Goal: Information Seeking & Learning: Learn about a topic

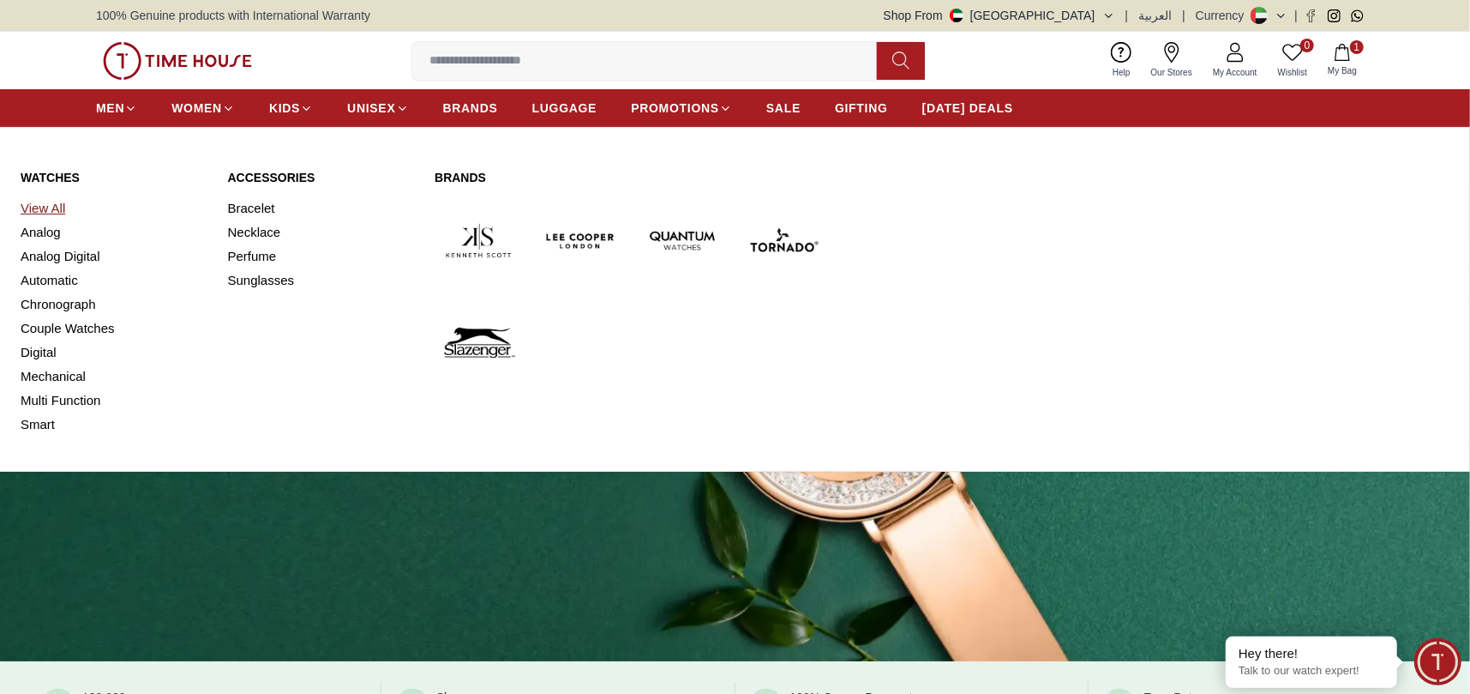
click at [56, 205] on link "View All" at bounding box center [114, 208] width 187 height 24
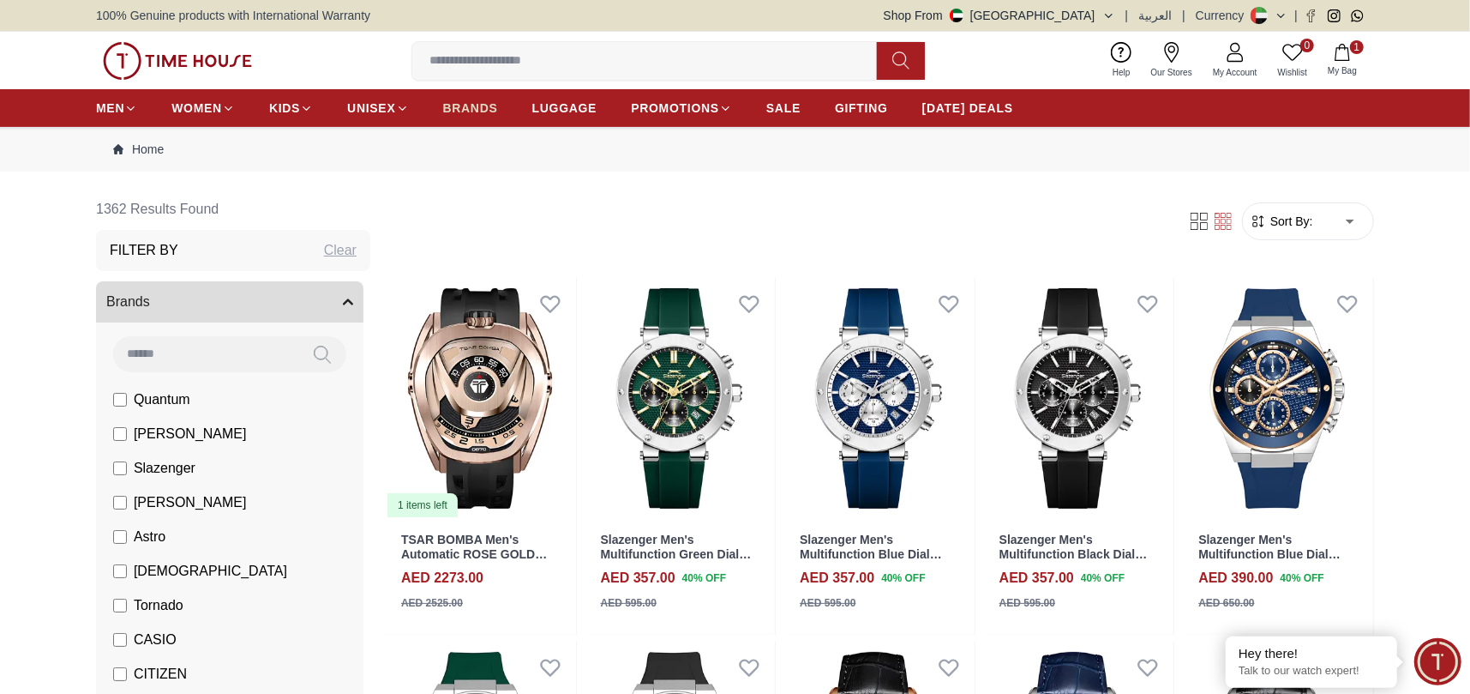
click at [479, 100] on span "BRANDS" at bounding box center [470, 107] width 55 height 17
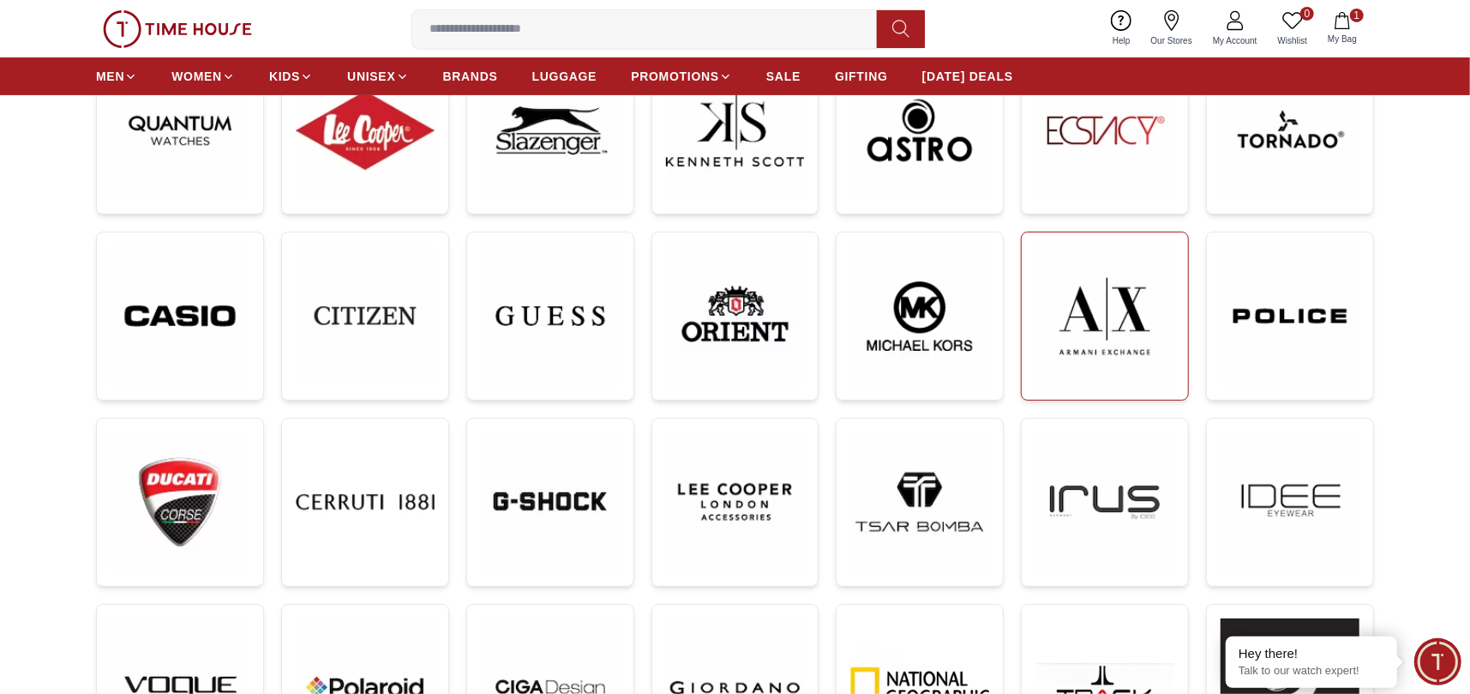
scroll to position [343, 0]
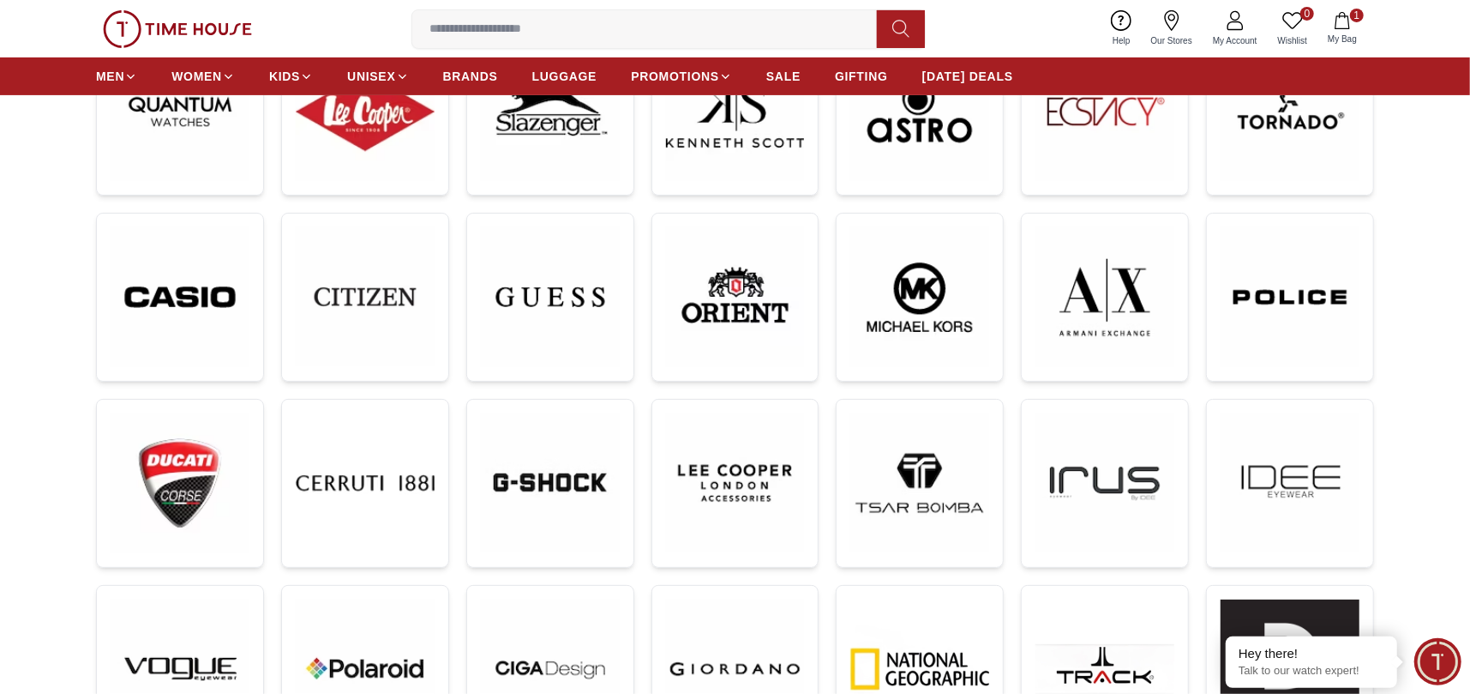
click at [647, 297] on div at bounding box center [735, 407] width 1278 height 801
click at [617, 295] on img at bounding box center [550, 297] width 139 height 140
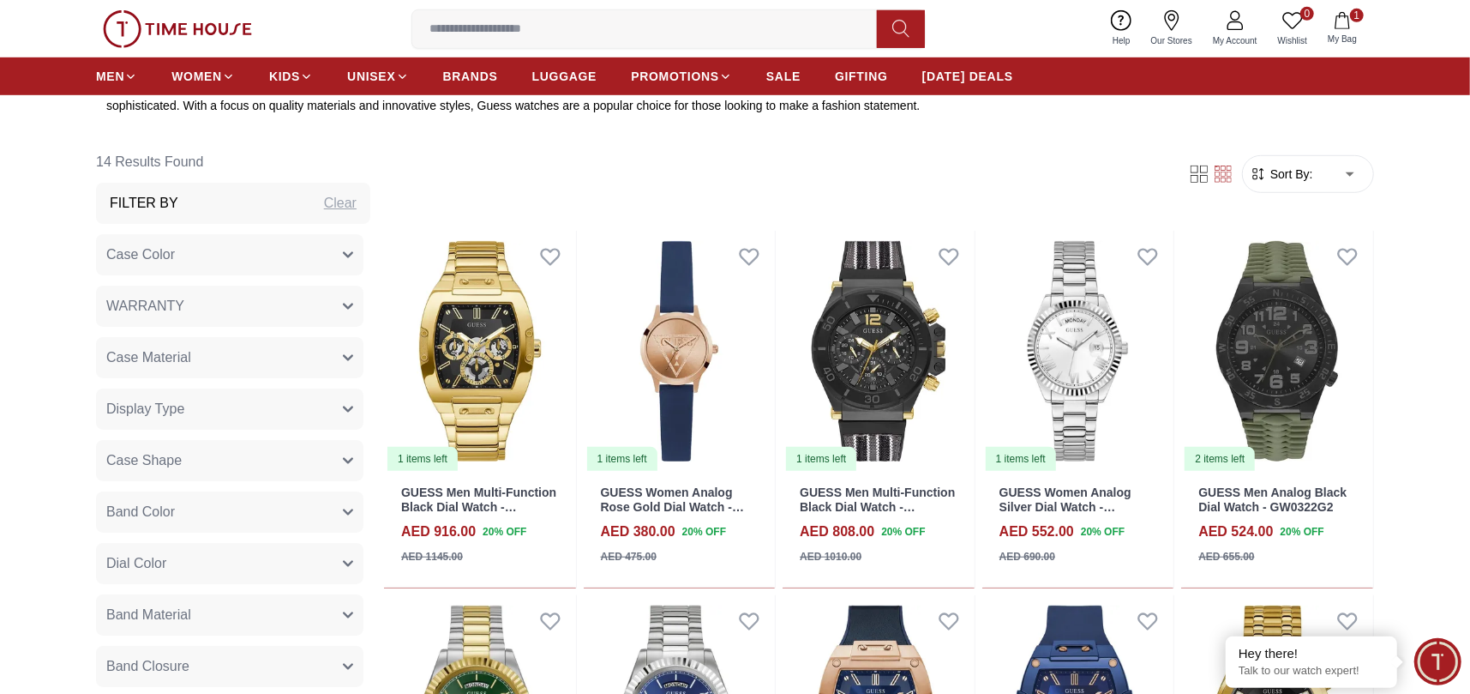
scroll to position [600, 0]
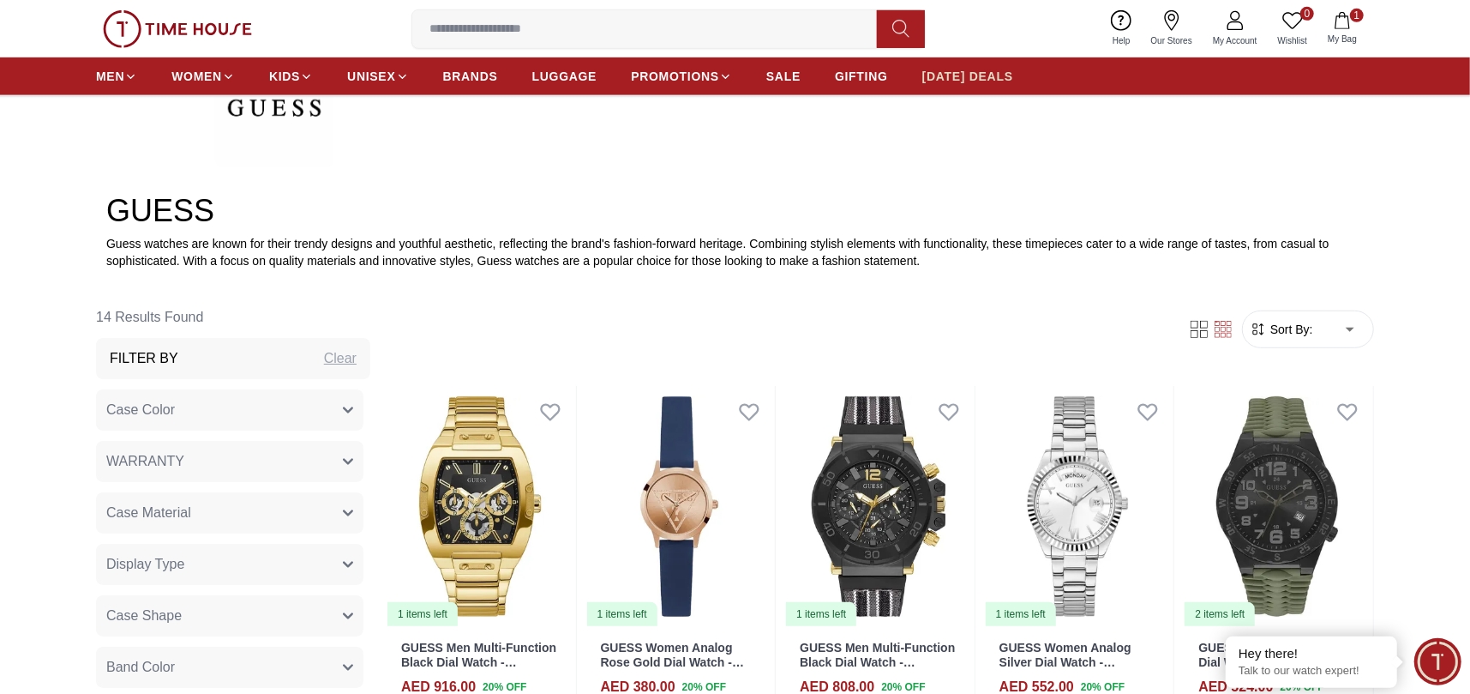
click at [945, 79] on span "[DATE] DEALS" at bounding box center [967, 76] width 91 height 17
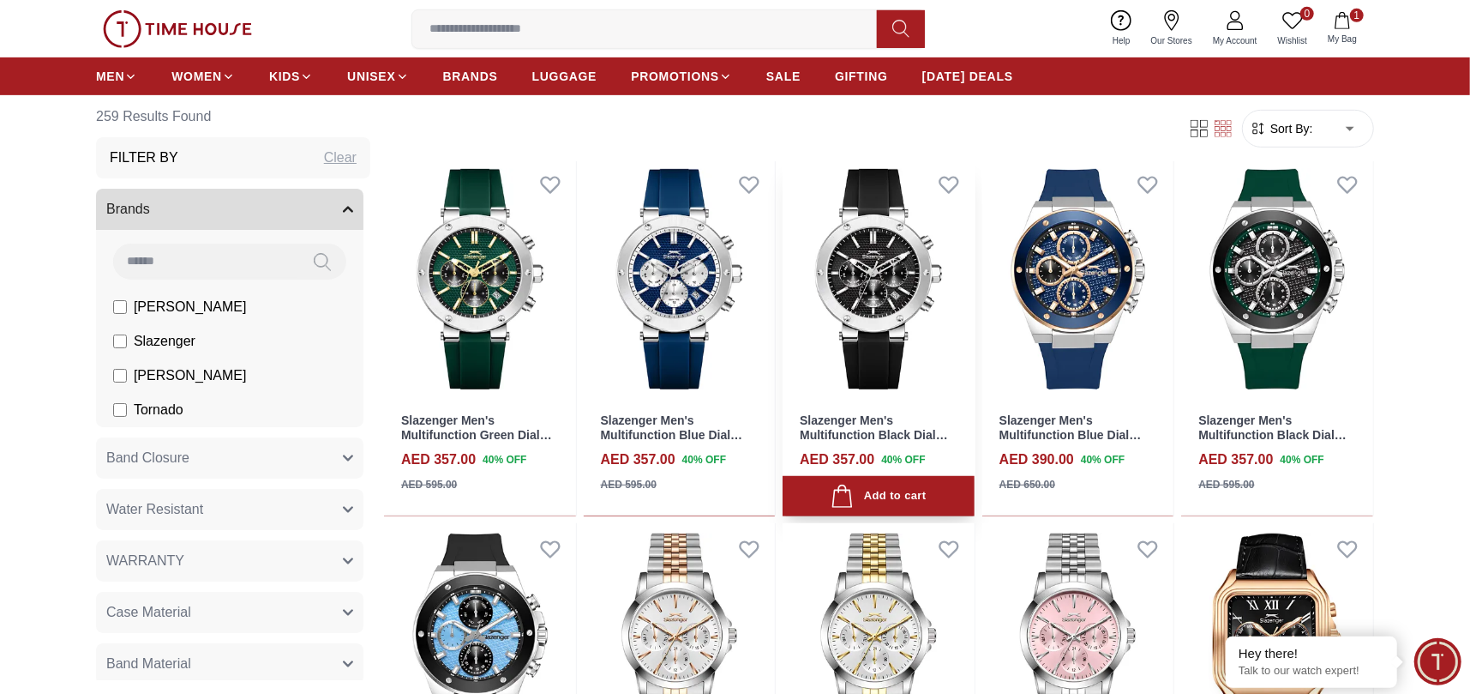
scroll to position [772, 0]
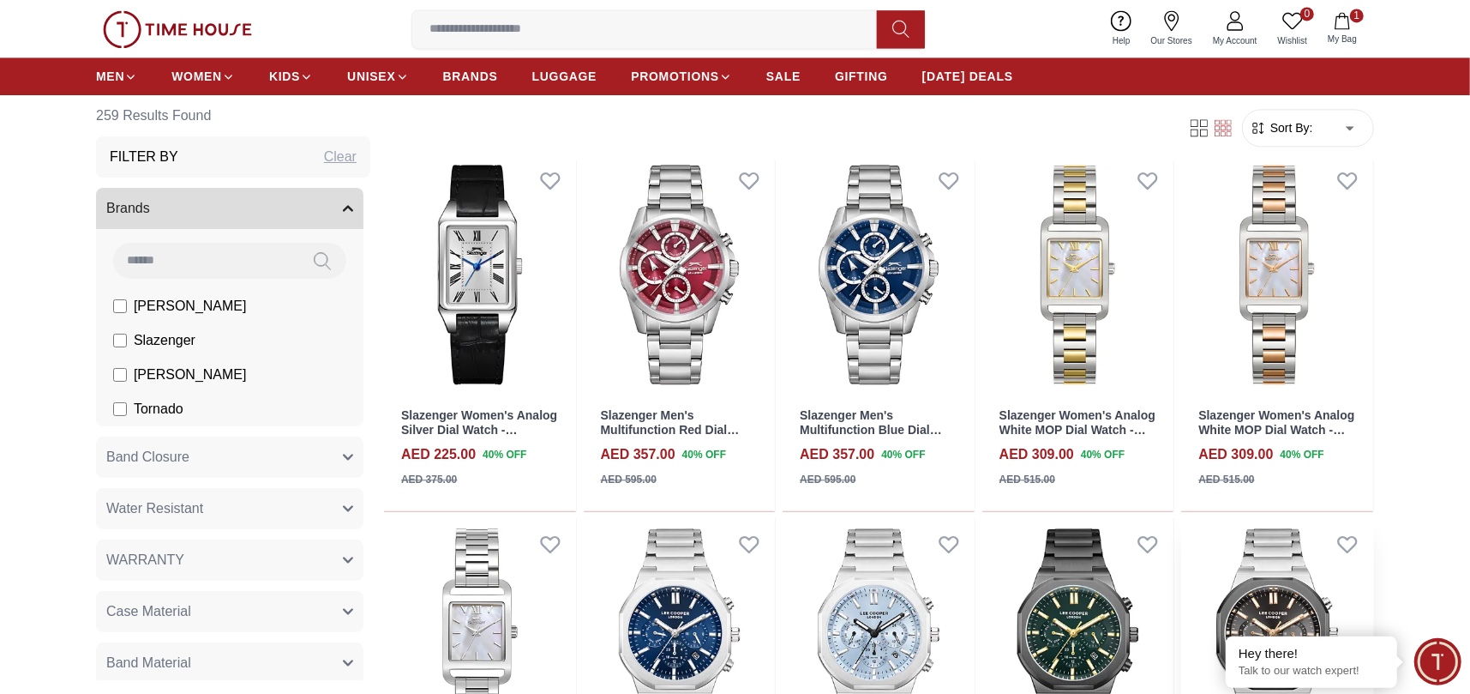
scroll to position [2915, 0]
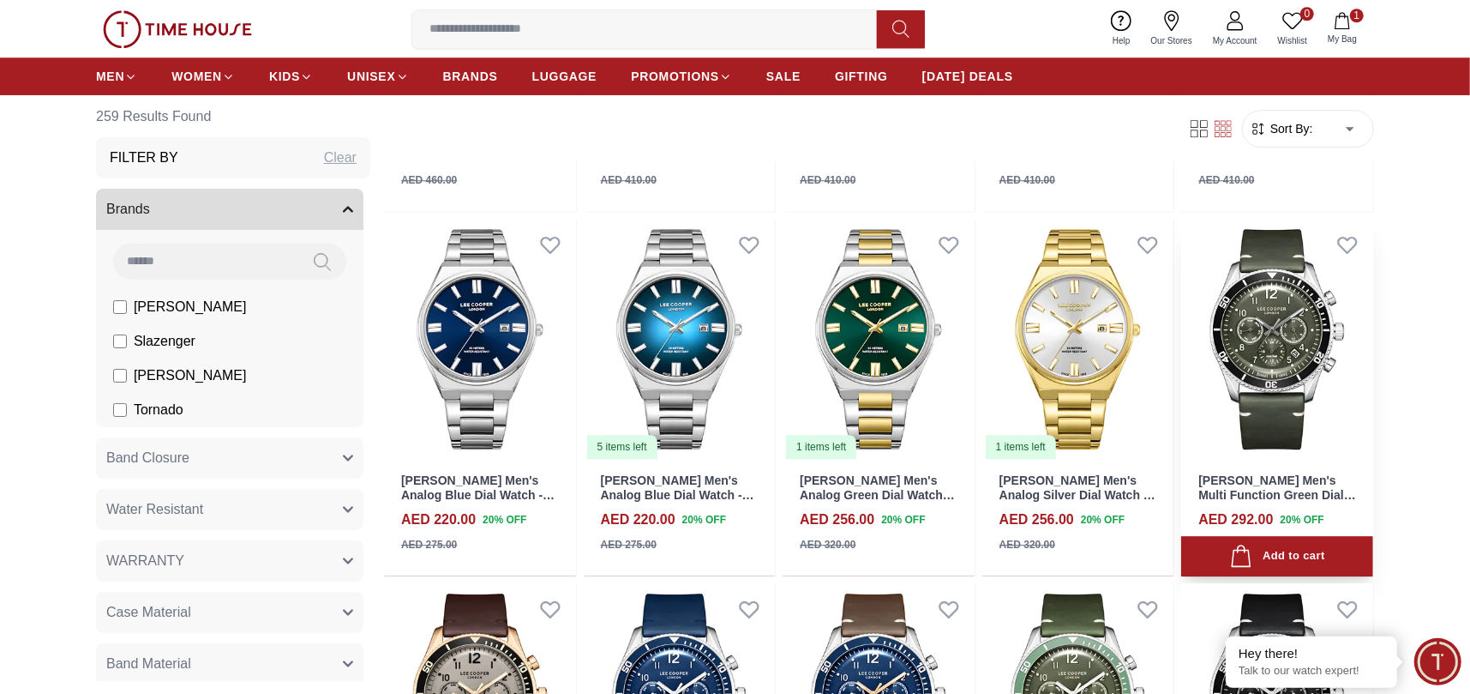
scroll to position [3429, 0]
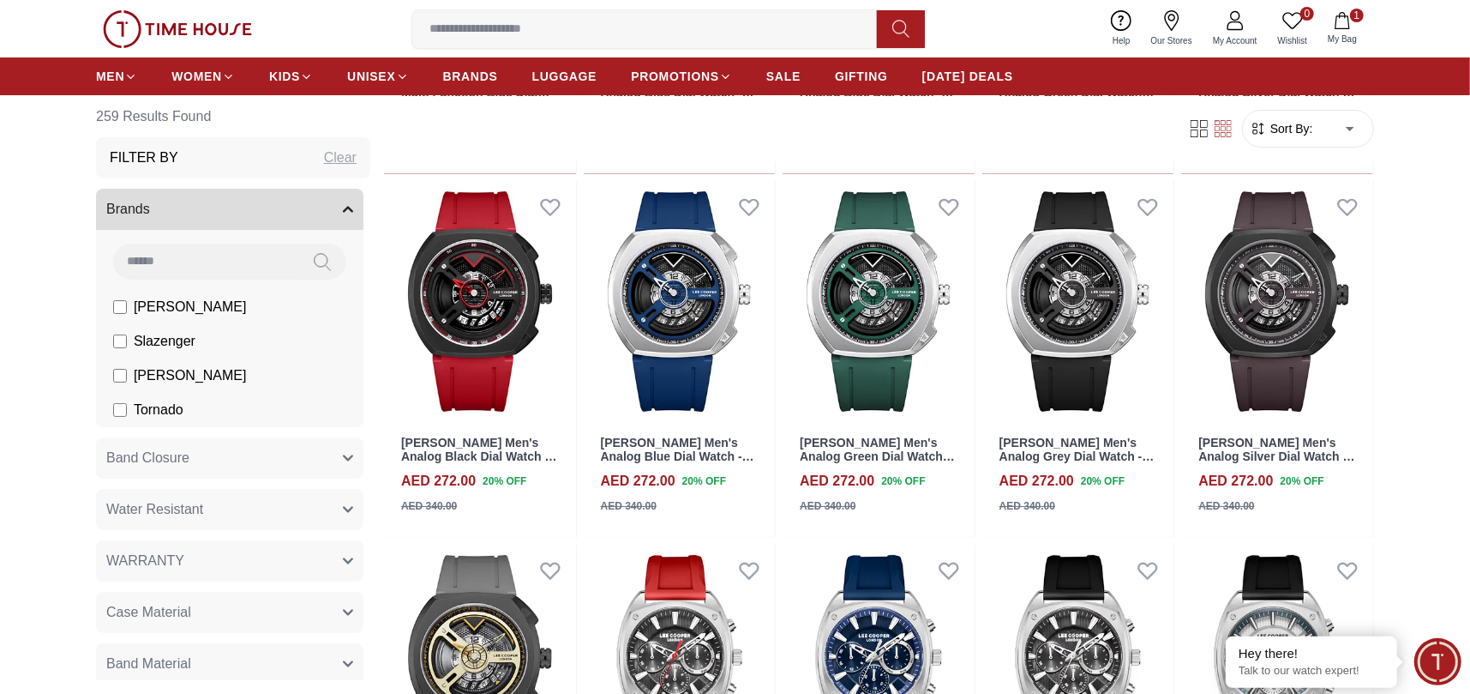
scroll to position [4715, 0]
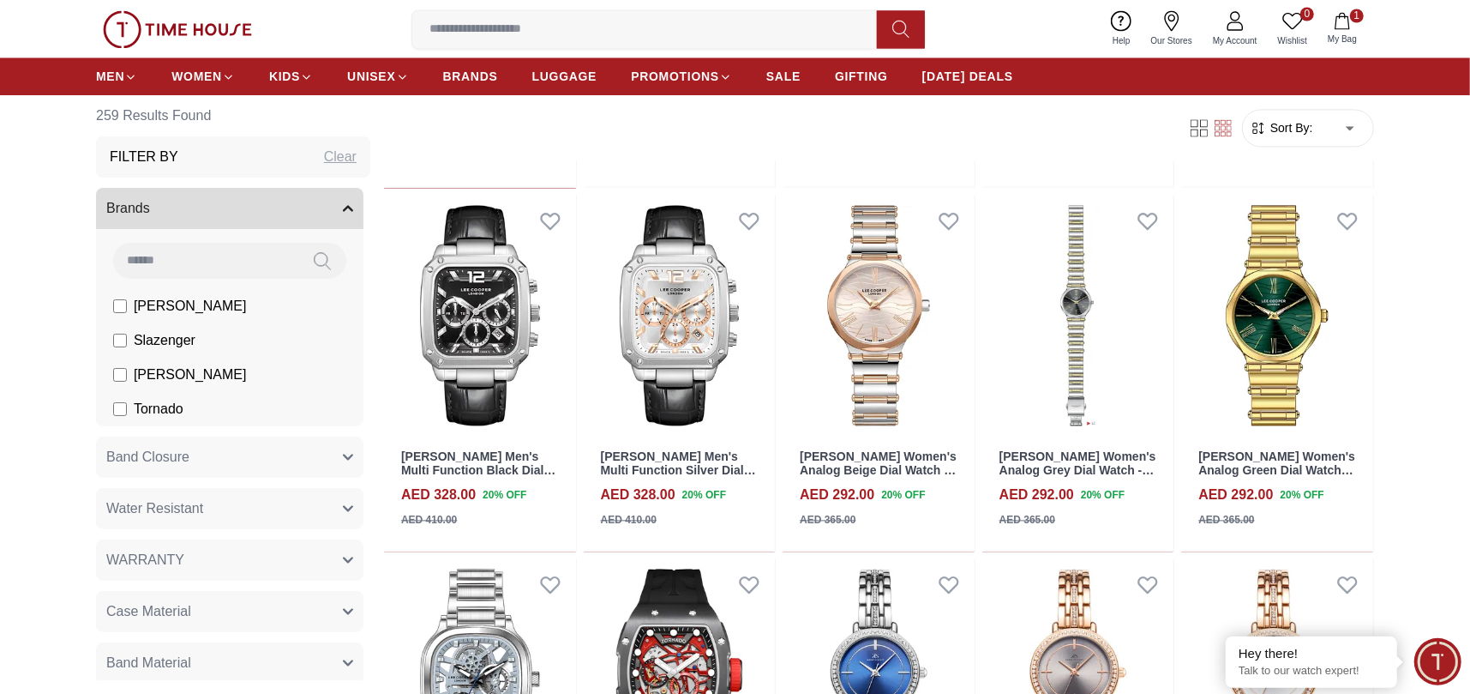
scroll to position [7116, 0]
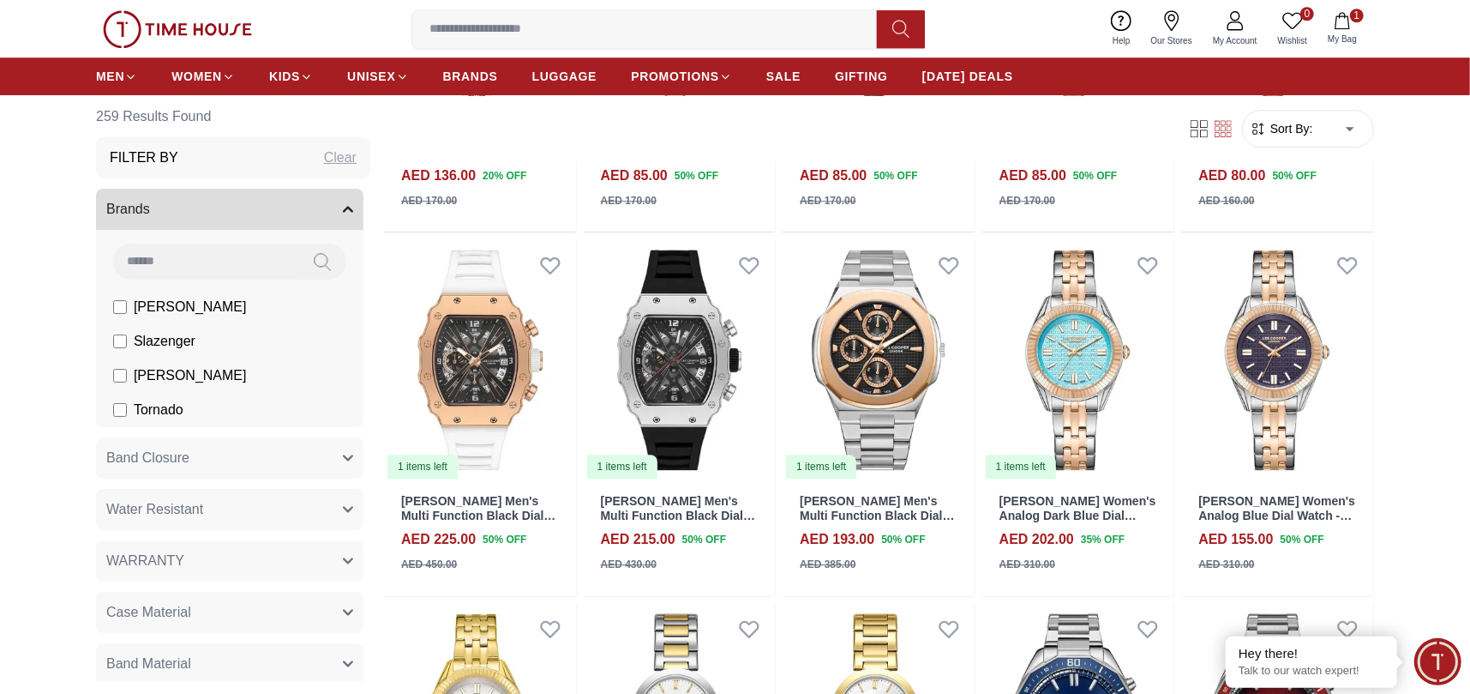
scroll to position [8487, 0]
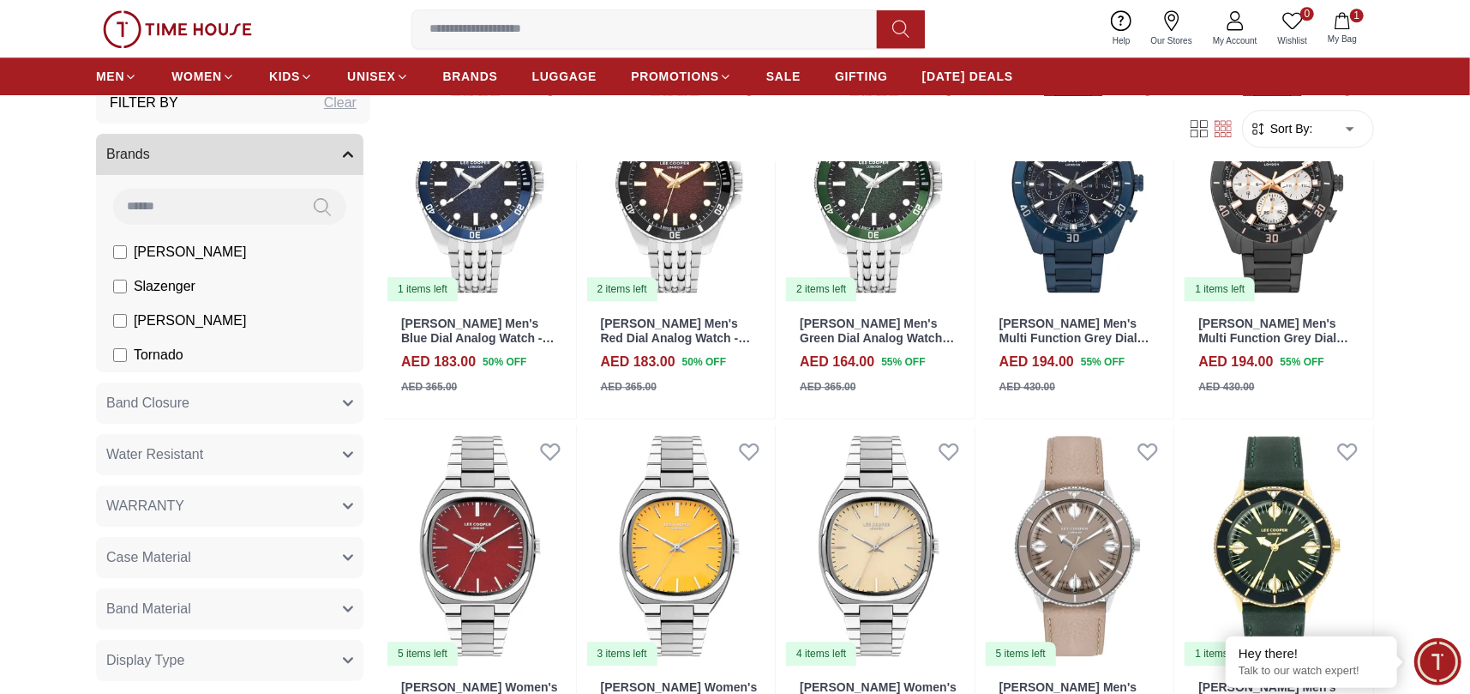
scroll to position [86, 0]
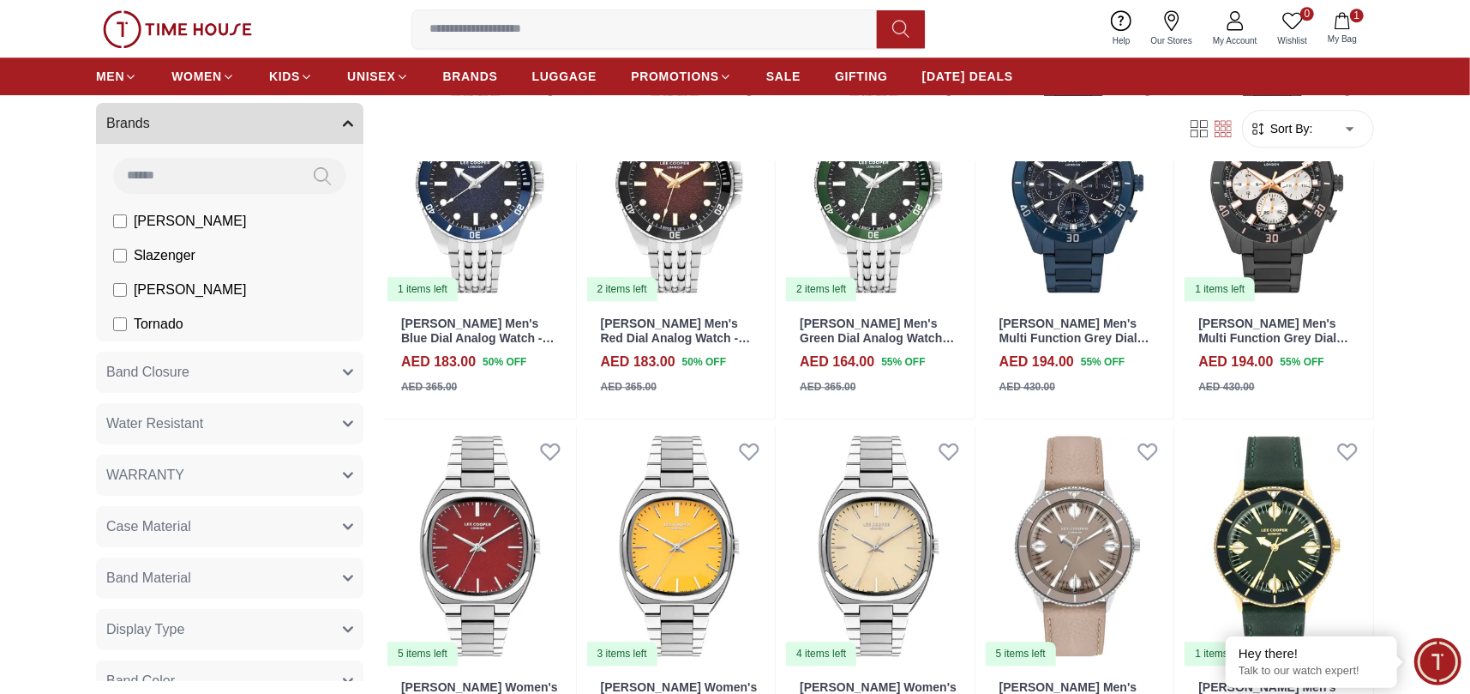
click at [163, 321] on span "Tornado" at bounding box center [159, 324] width 50 height 21
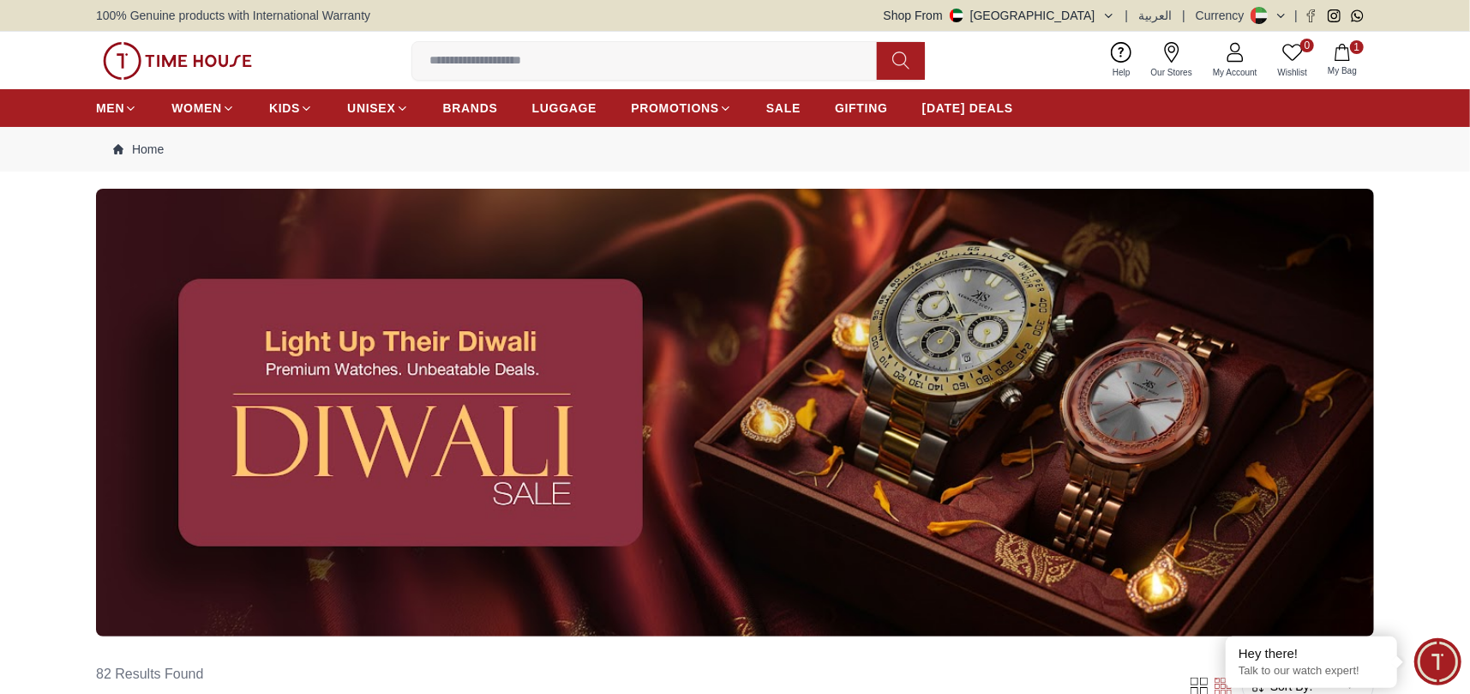
click at [116, 447] on img at bounding box center [735, 413] width 1278 height 448
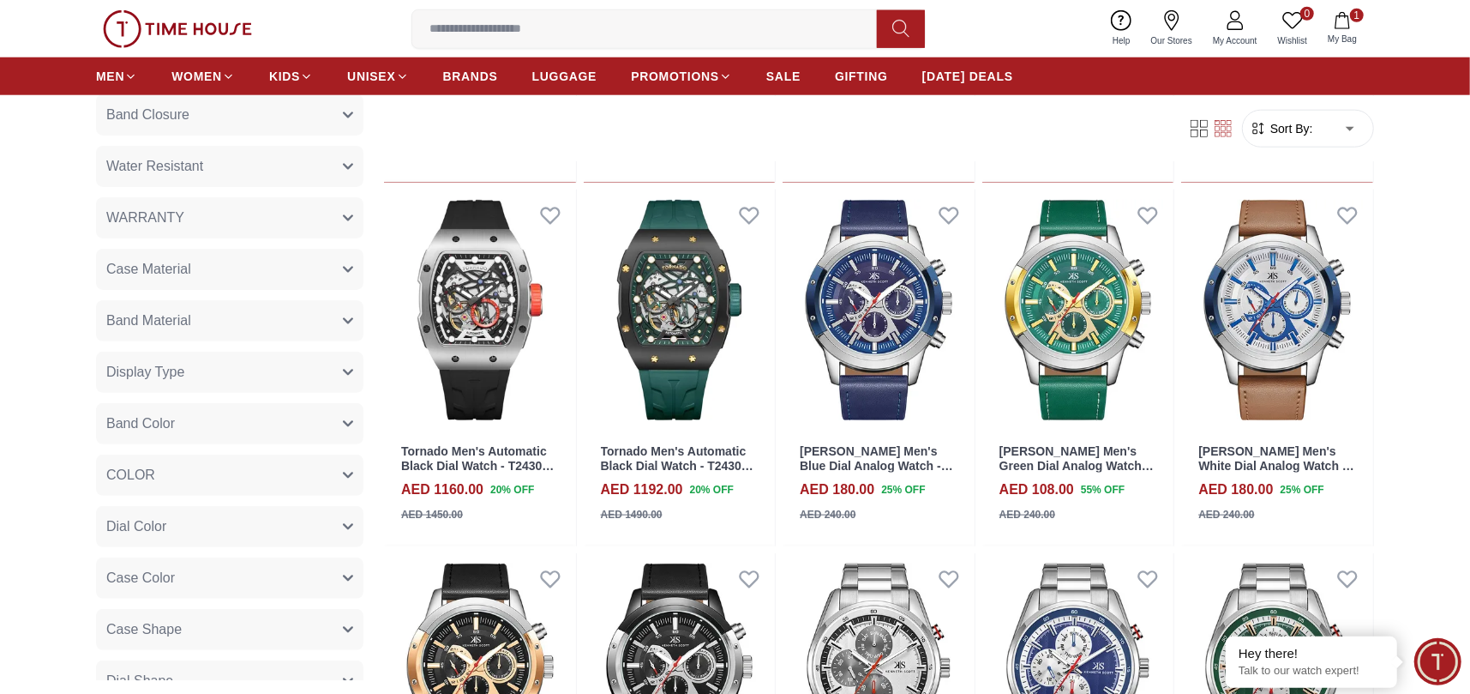
scroll to position [1286, 0]
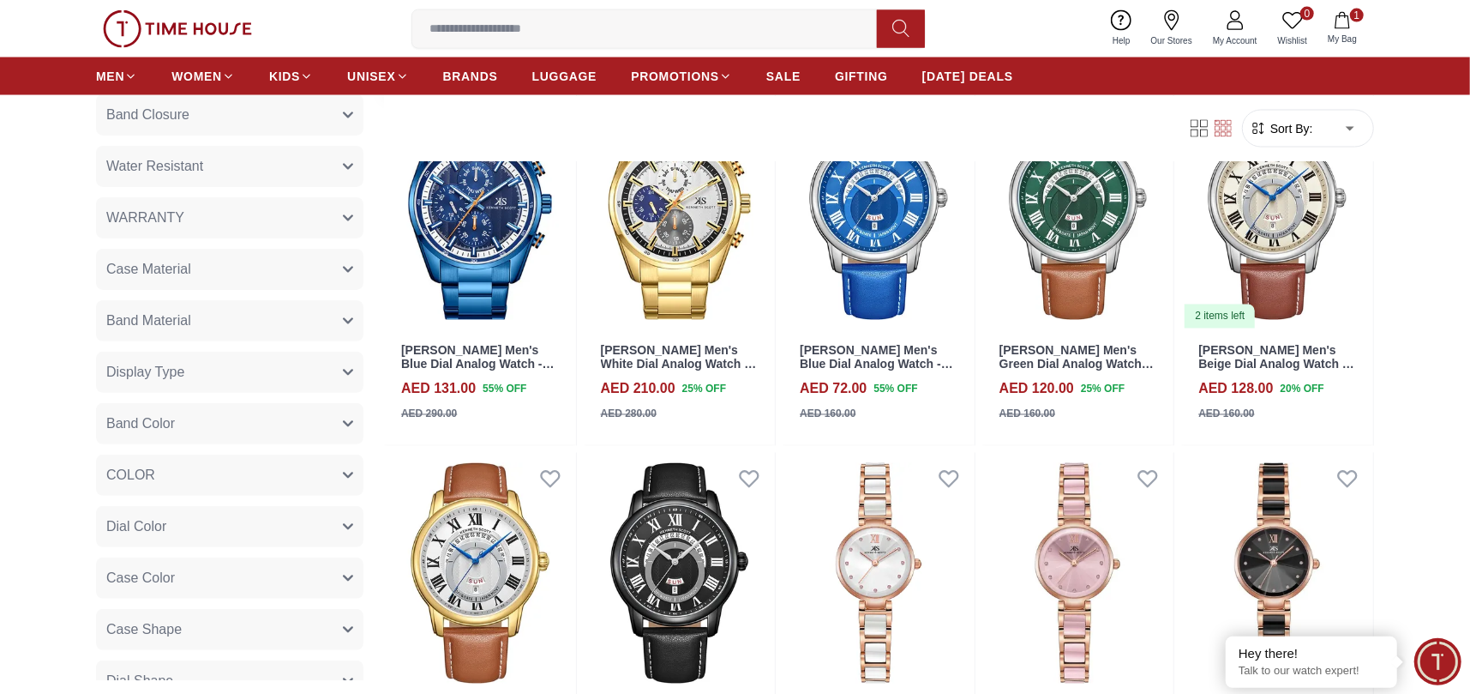
scroll to position [2229, 0]
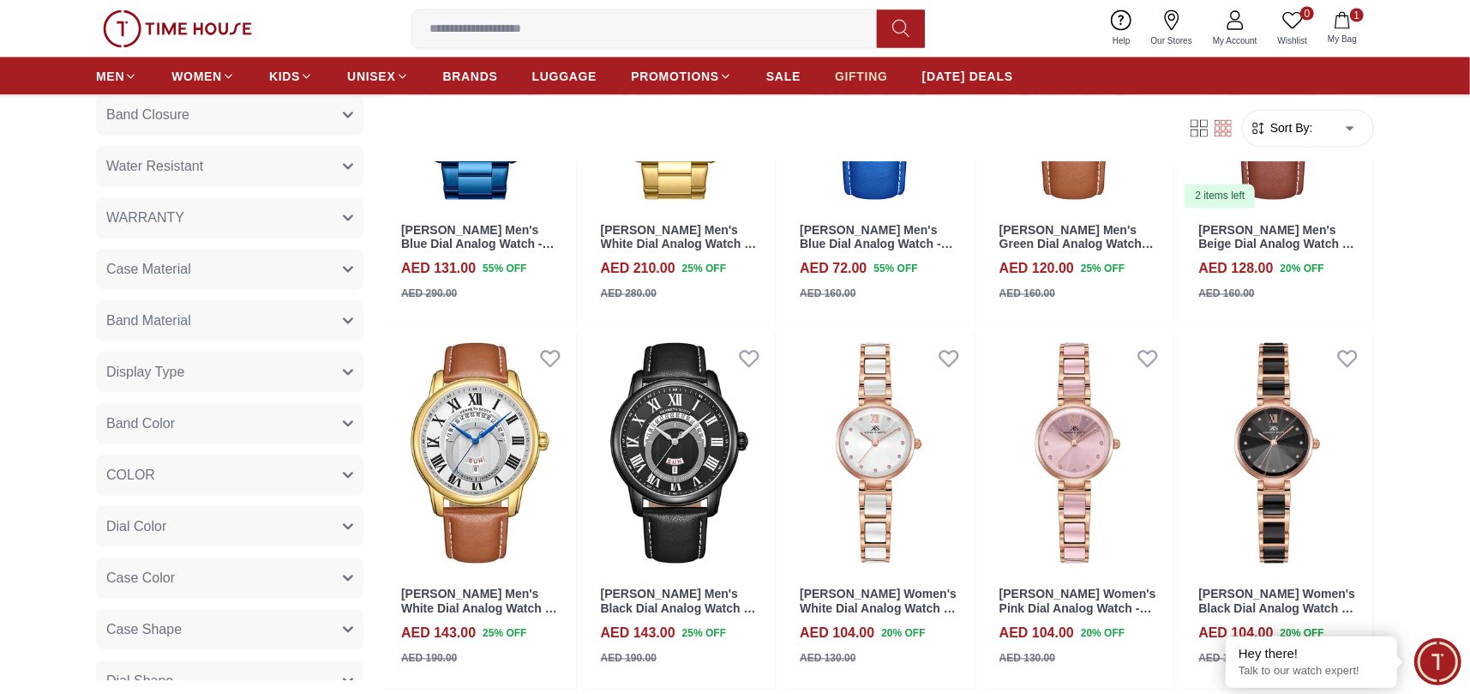
click at [865, 68] on span "GIFTING" at bounding box center [861, 76] width 53 height 17
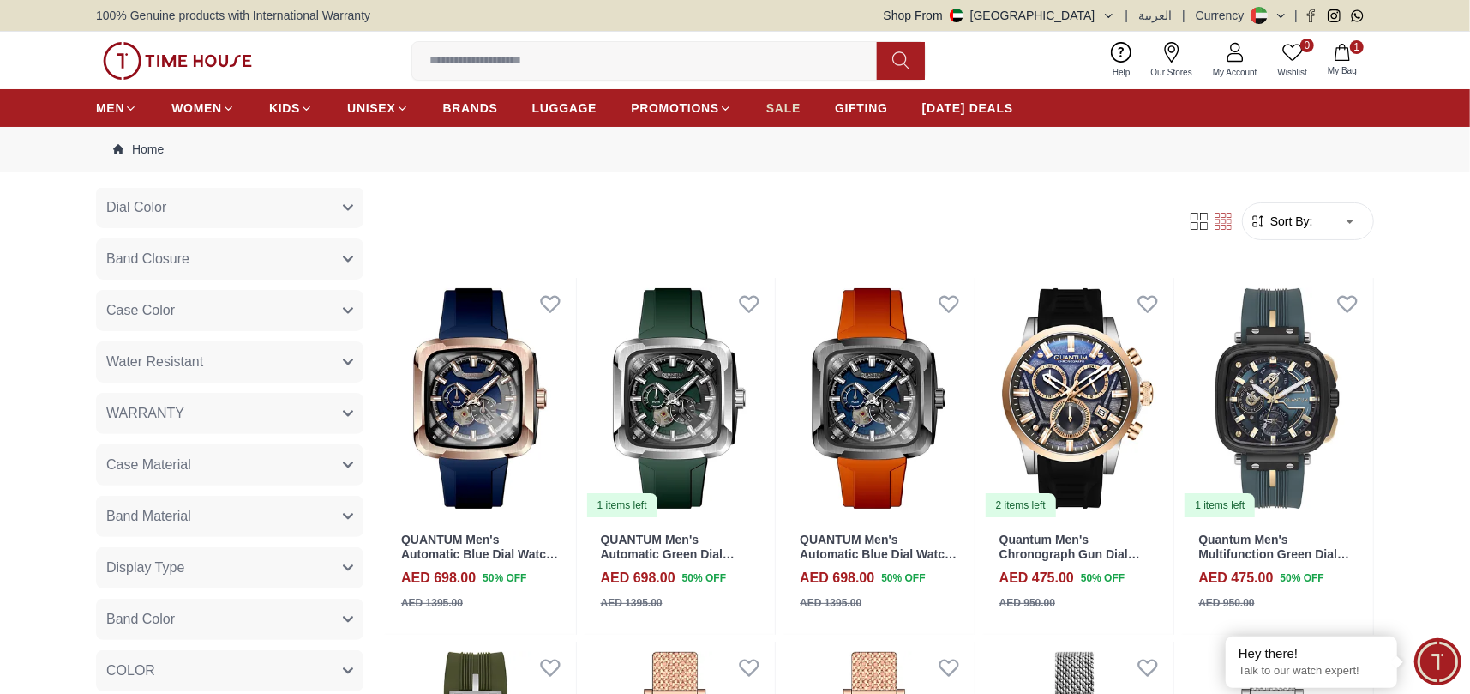
click at [782, 98] on link "SALE" at bounding box center [783, 108] width 34 height 31
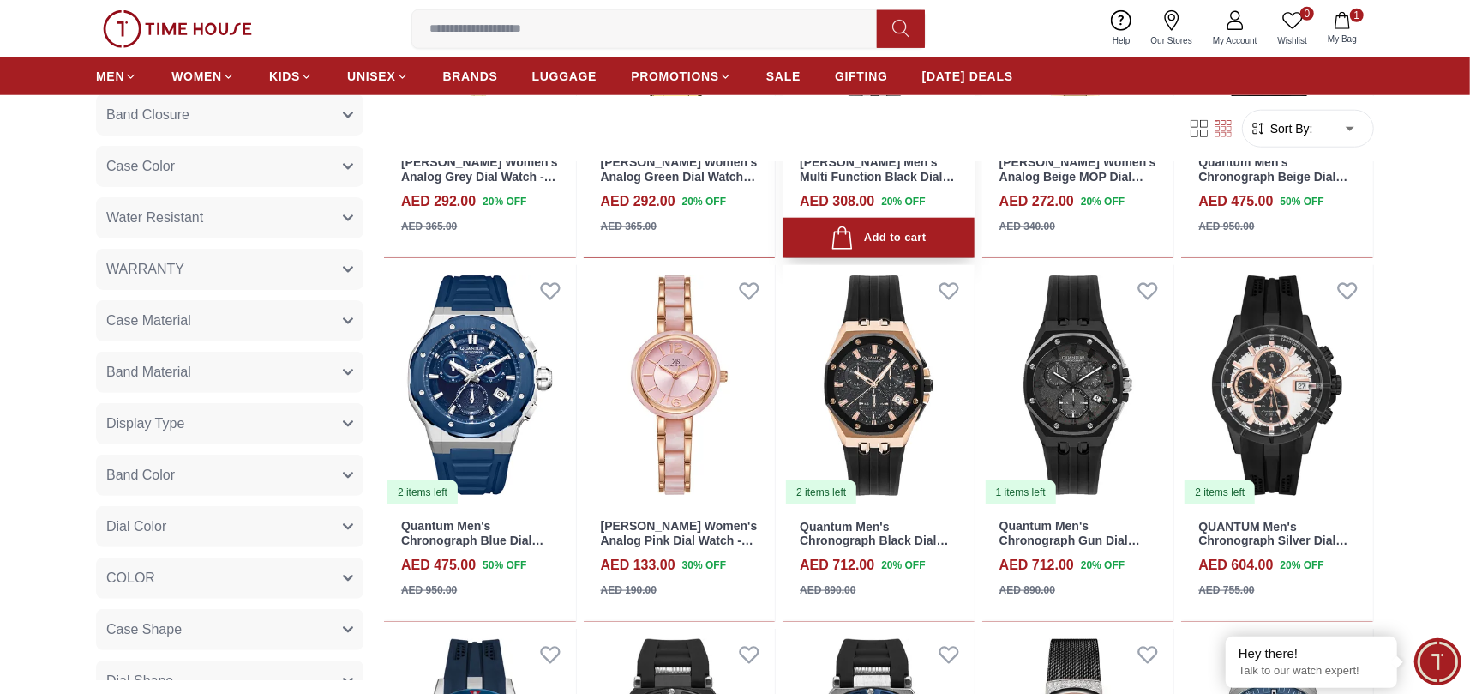
scroll to position [1200, 0]
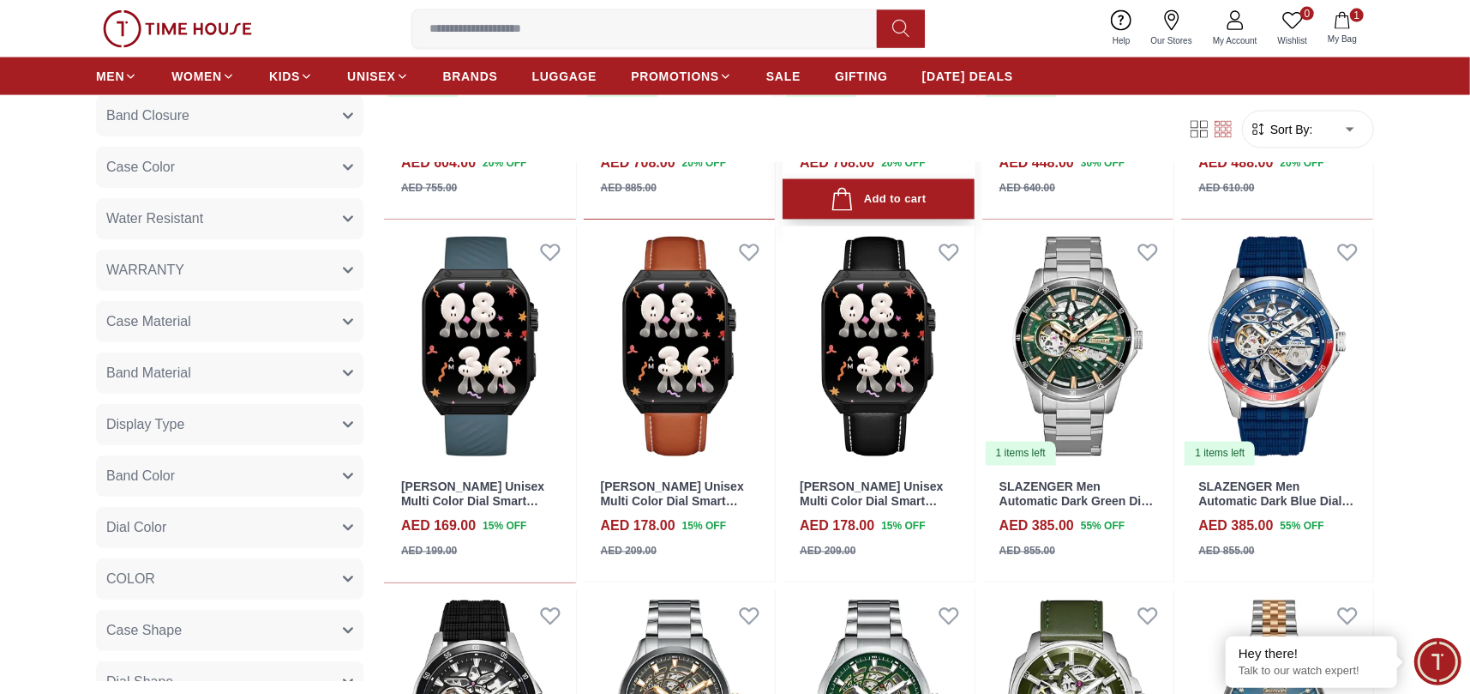
scroll to position [2229, 0]
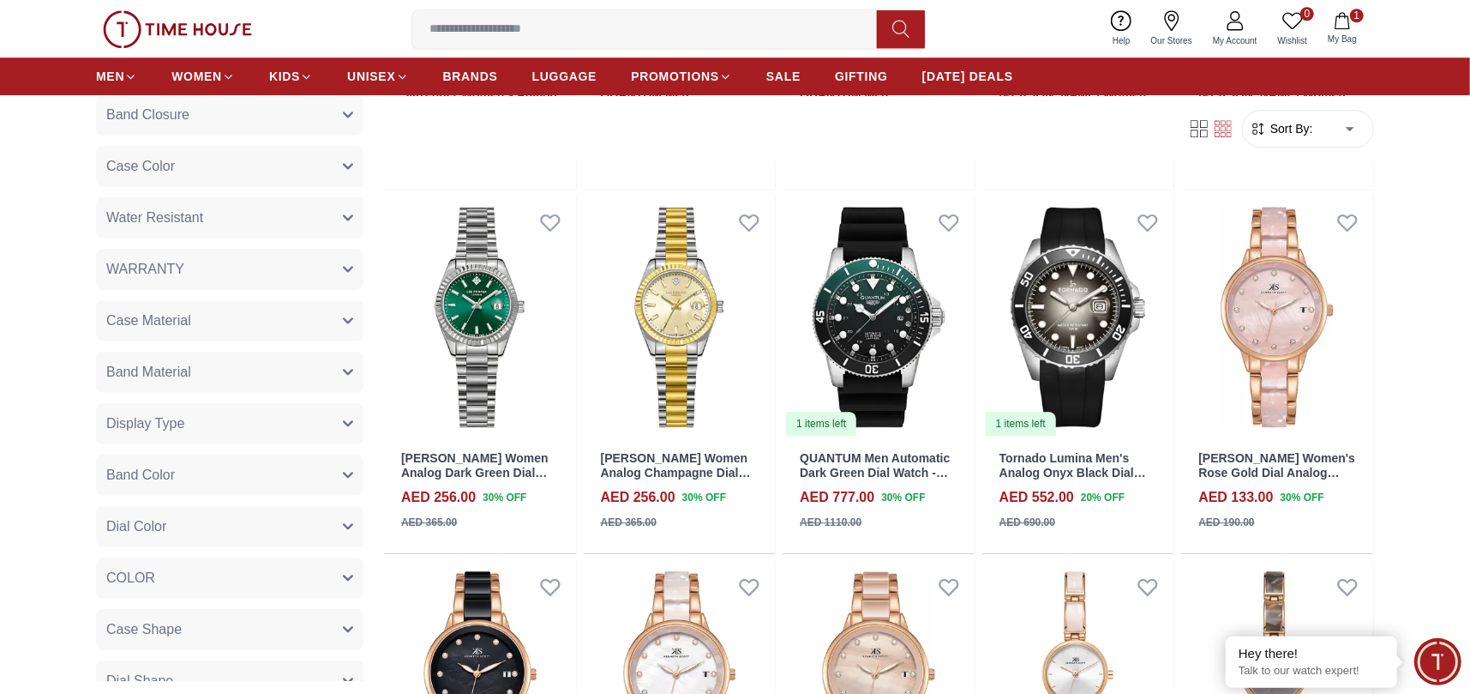
scroll to position [3686, 0]
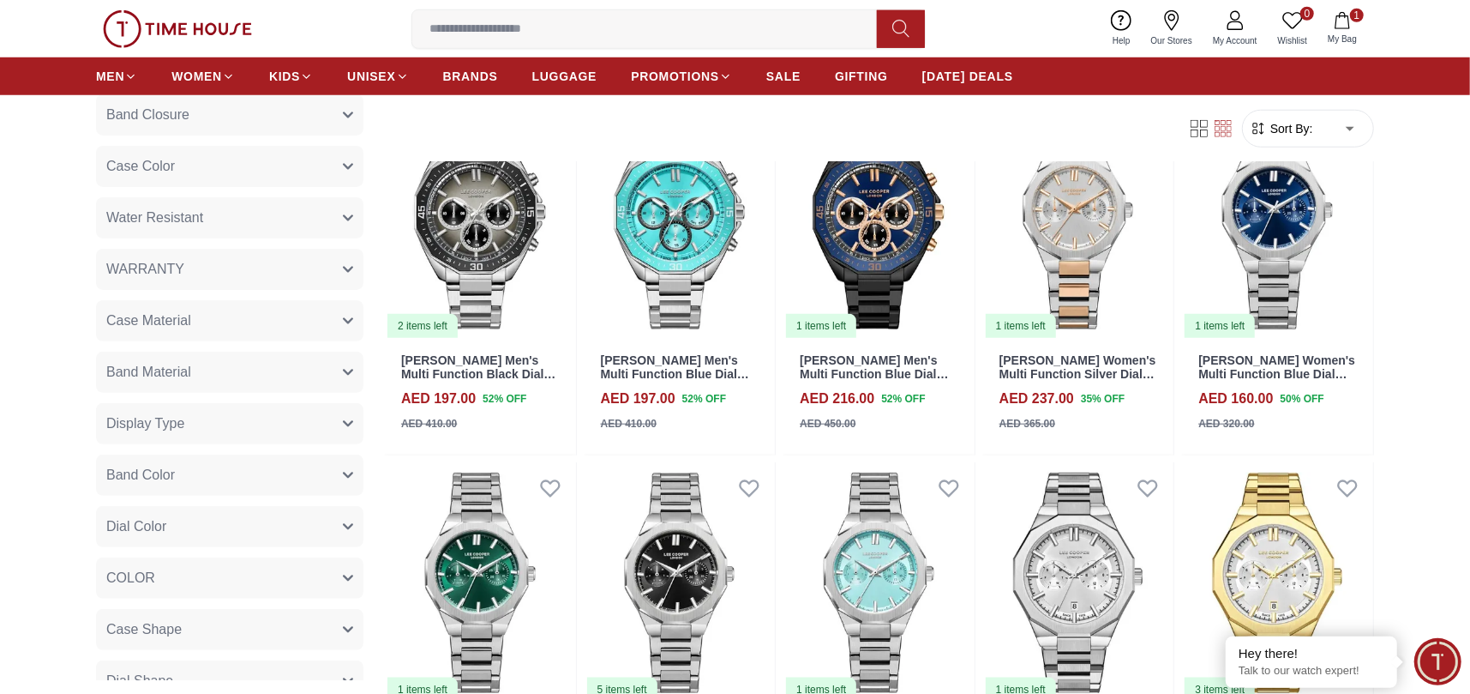
scroll to position [5744, 0]
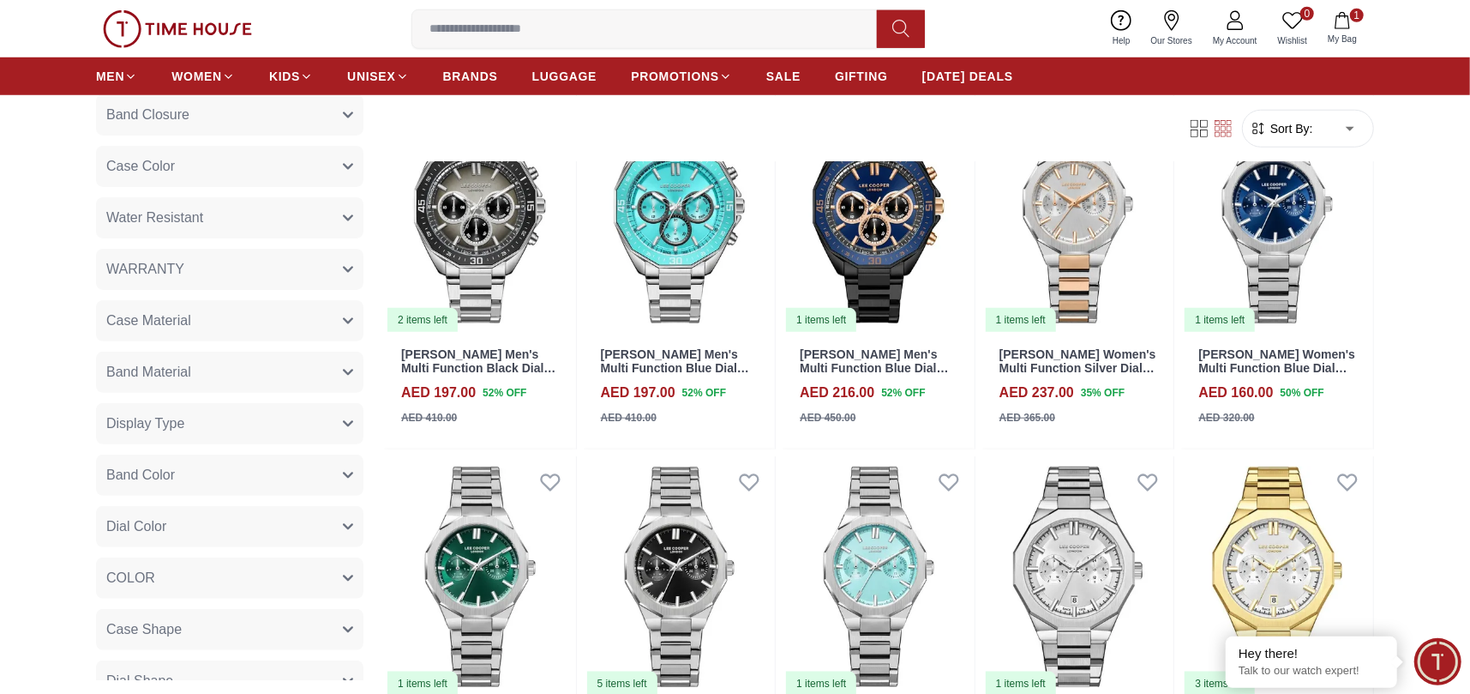
scroll to position [4626, 0]
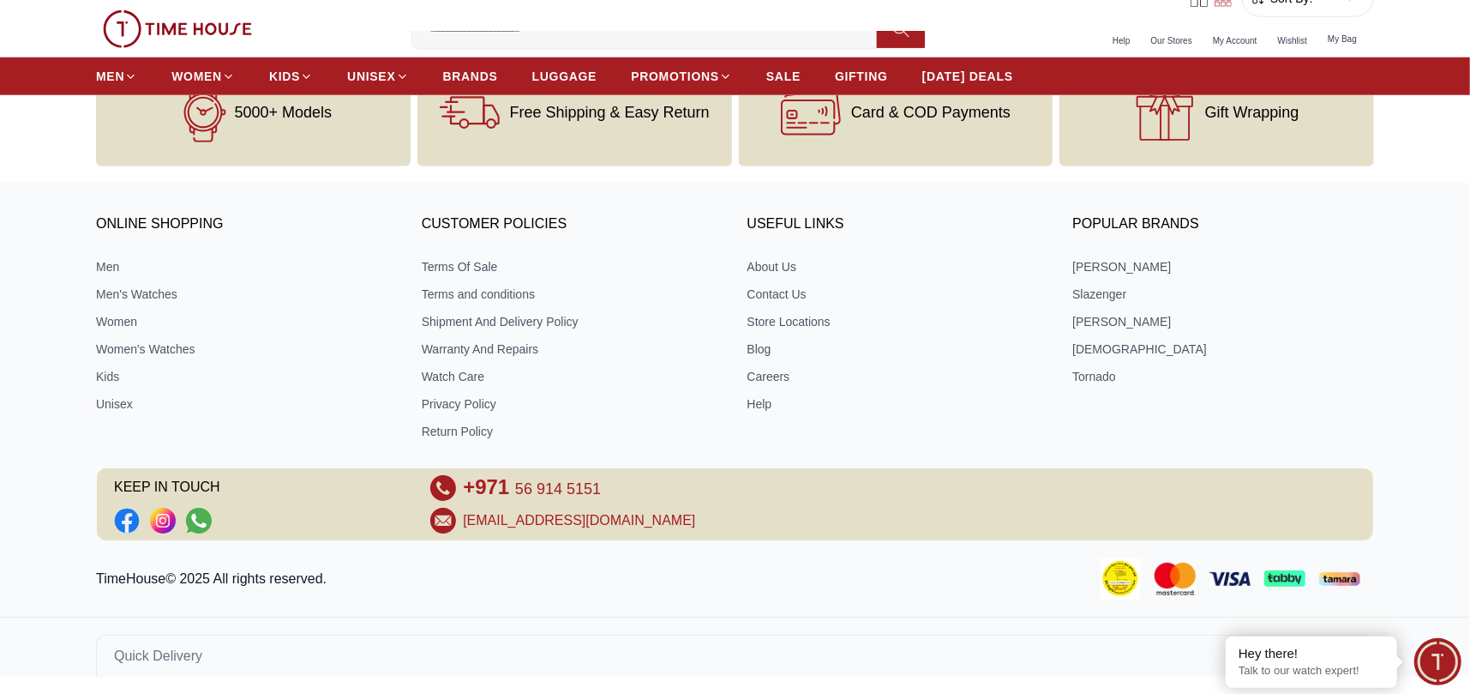
scroll to position [1199, 0]
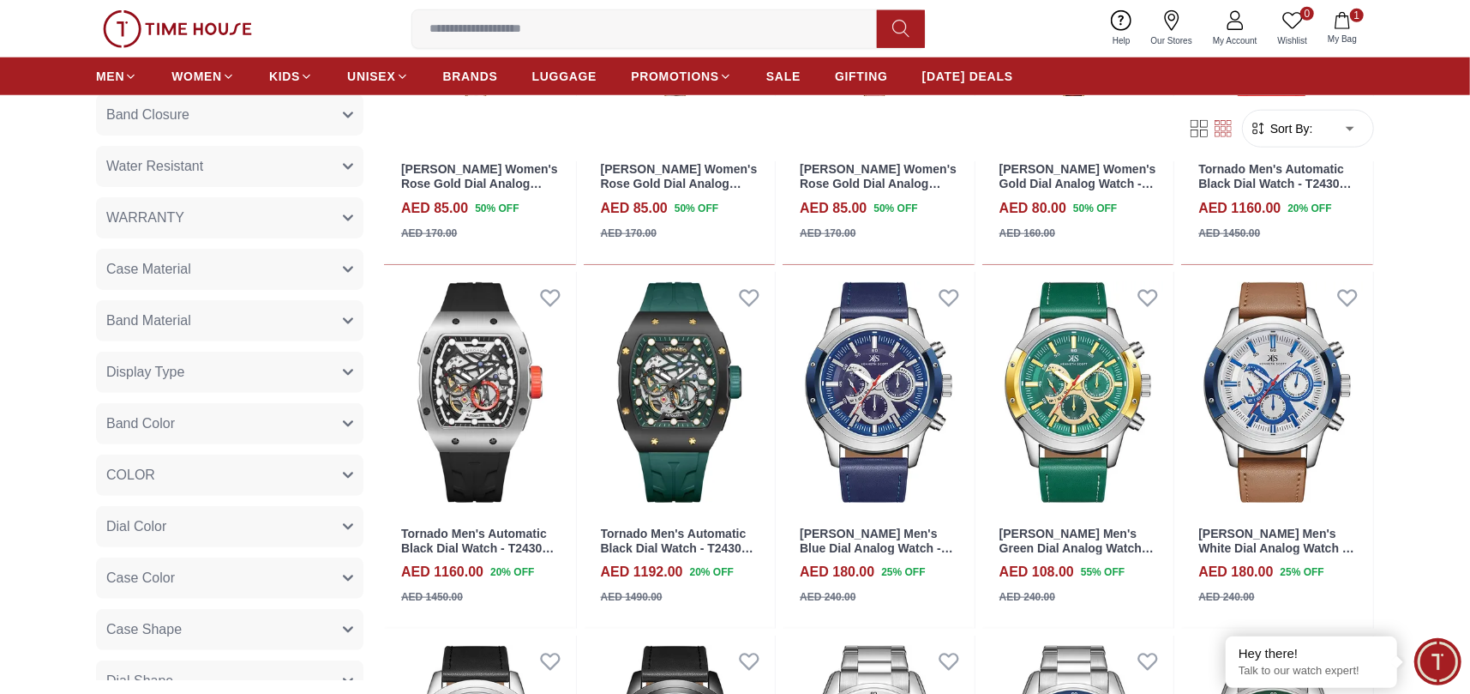
scroll to position [514, 0]
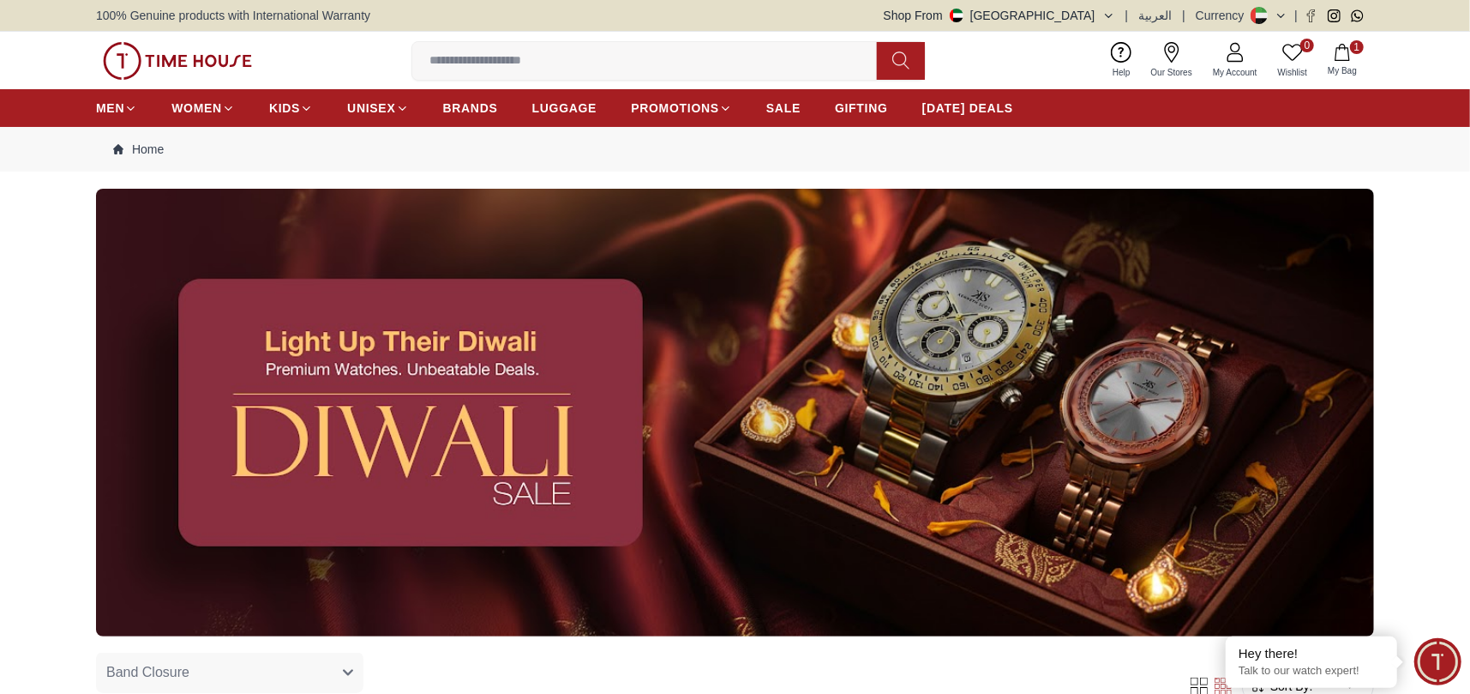
scroll to position [1199, 0]
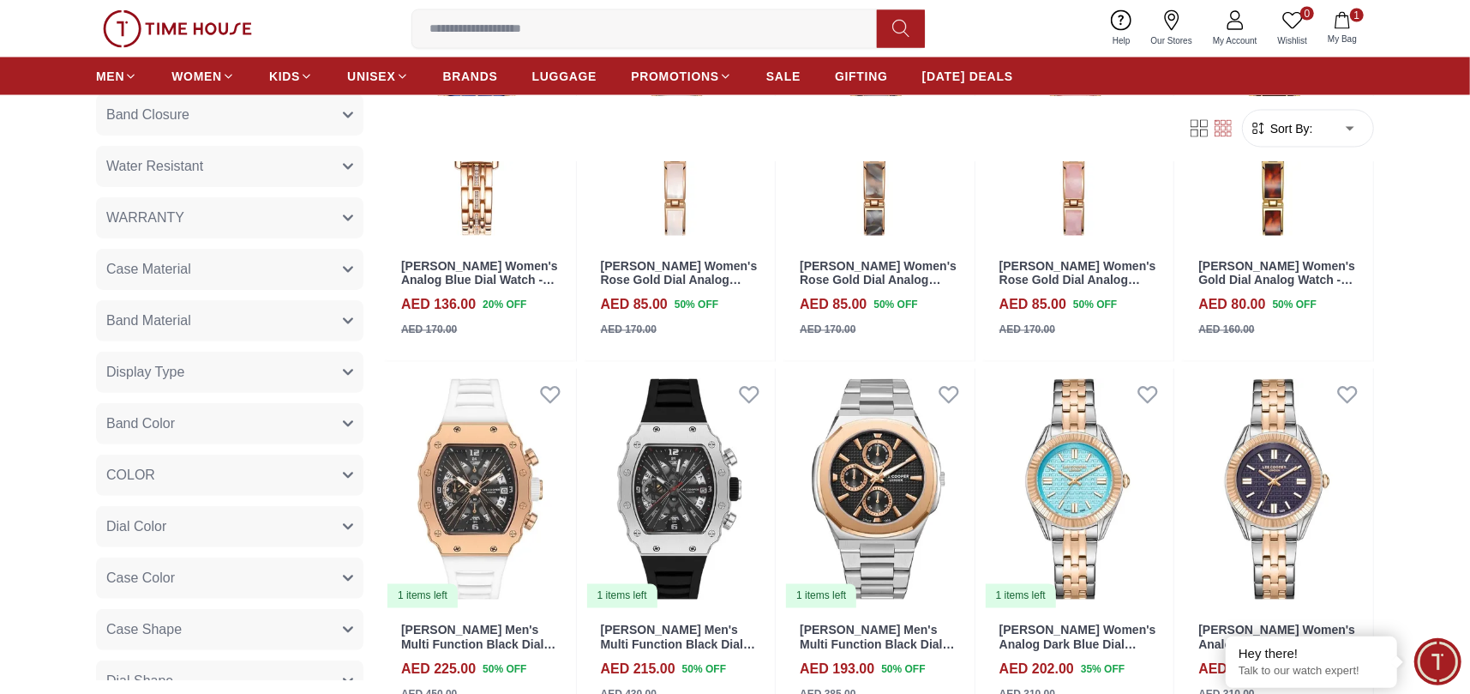
scroll to position [2196, 0]
